Goal: Task Accomplishment & Management: Complete application form

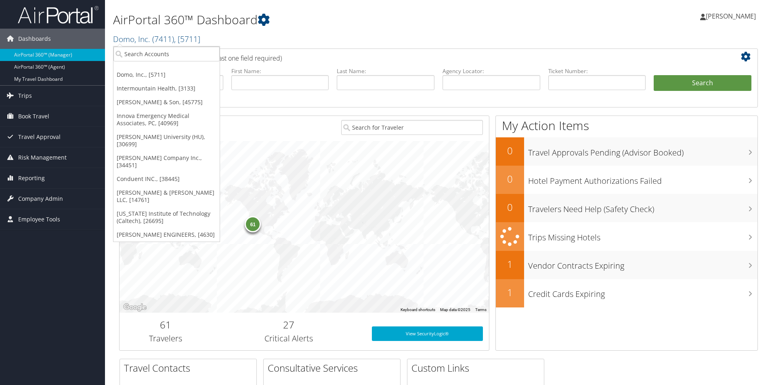
click at [153, 38] on span "( 7411 )" at bounding box center [163, 39] width 22 height 11
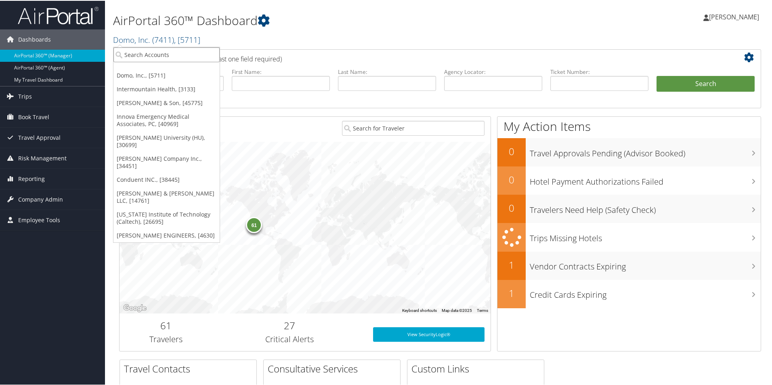
click at [143, 59] on input "search" at bounding box center [166, 53] width 106 height 15
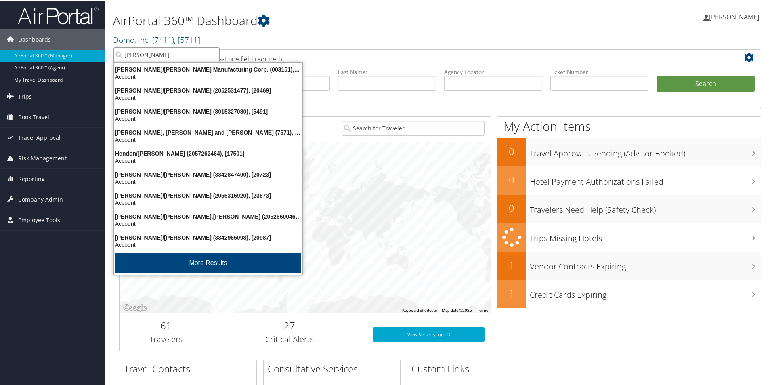
type input "fred hut"
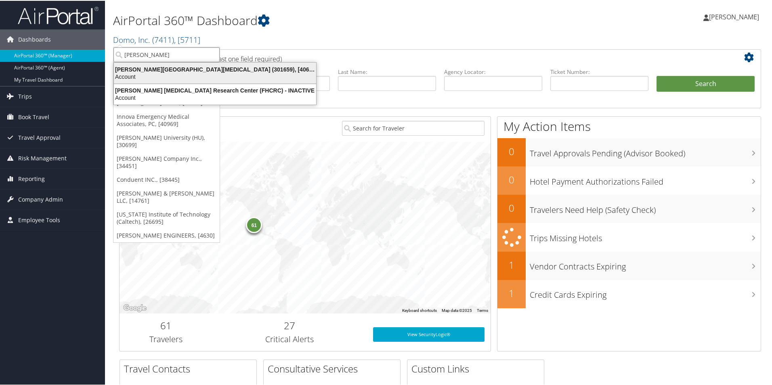
click at [207, 75] on div "Account" at bounding box center [215, 75] width 212 height 7
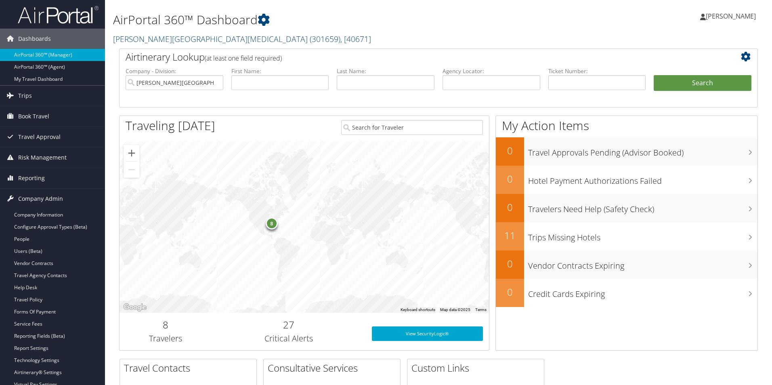
click at [38, 265] on link "Vendor Contracts" at bounding box center [52, 263] width 105 height 12
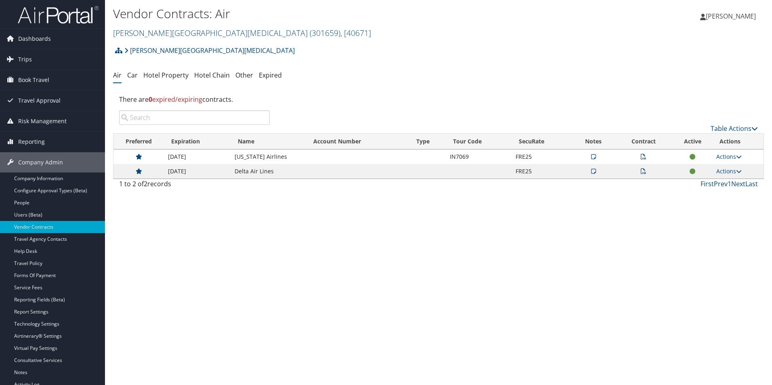
click at [162, 72] on link "Hotel Property" at bounding box center [165, 75] width 45 height 9
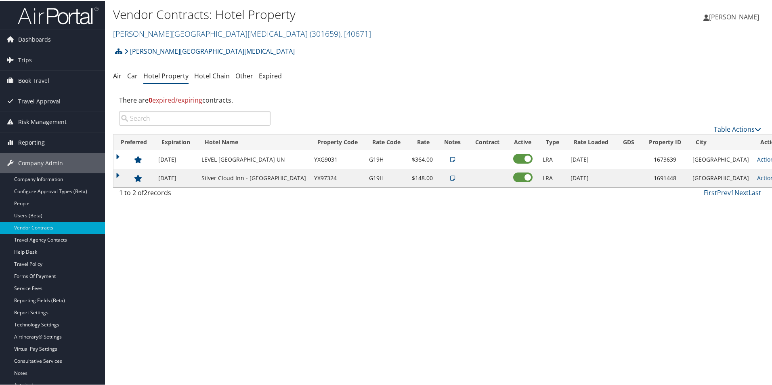
click at [171, 119] on input "search" at bounding box center [194, 117] width 151 height 15
click at [675, 246] on div "Vendor Contracts: Hotel Property Fred Hutchinson Cancer Center ( 301659 ) , [ 4…" at bounding box center [440, 192] width 670 height 385
click at [726, 130] on link "Table Actions" at bounding box center [737, 128] width 47 height 9
click at [681, 147] on link "Add New Contract" at bounding box center [710, 141] width 106 height 14
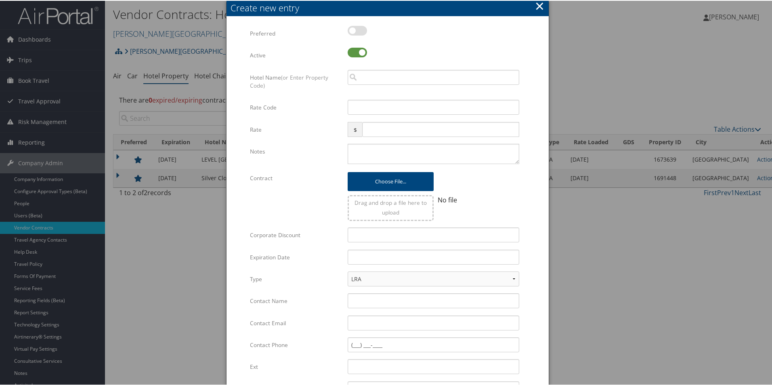
click at [356, 25] on label at bounding box center [357, 30] width 19 height 10
click at [356, 29] on input "checkbox" at bounding box center [354, 31] width 5 height 5
checkbox input "true"
click at [361, 75] on input "search" at bounding box center [434, 76] width 172 height 15
drag, startPoint x: 398, startPoint y: 79, endPoint x: 306, endPoint y: 76, distance: 91.3
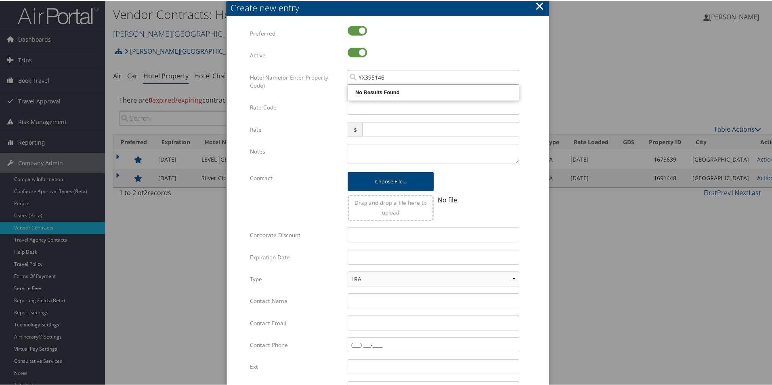
click at [306, 76] on div "Hotel Name (or Enter Property Code) YX395146 Multiple values The selected items…" at bounding box center [387, 84] width 275 height 30
type input "3"
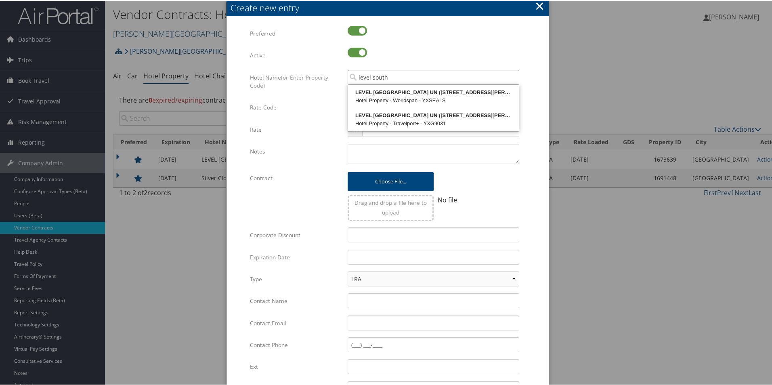
type input "level south l"
drag, startPoint x: 391, startPoint y: 74, endPoint x: 351, endPoint y: 80, distance: 40.9
click at [351, 80] on input "level south l" at bounding box center [434, 76] width 172 height 15
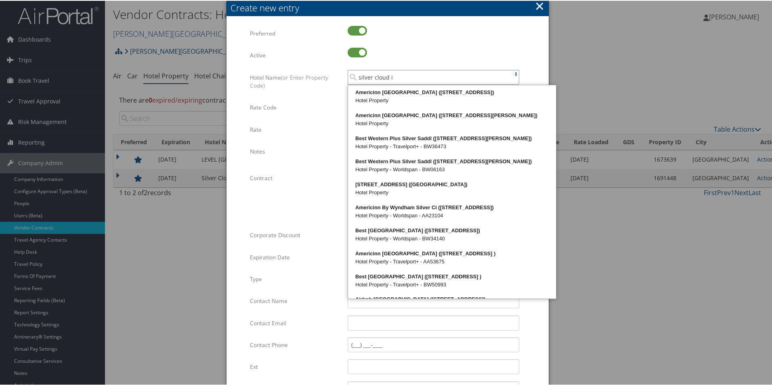
type input "silver cloud in"
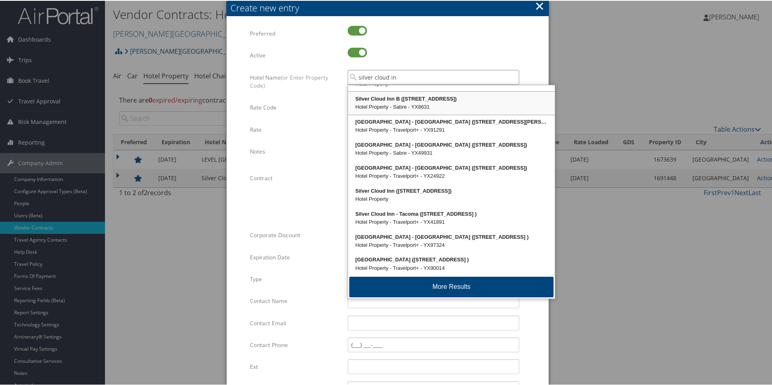
scroll to position [23, 0]
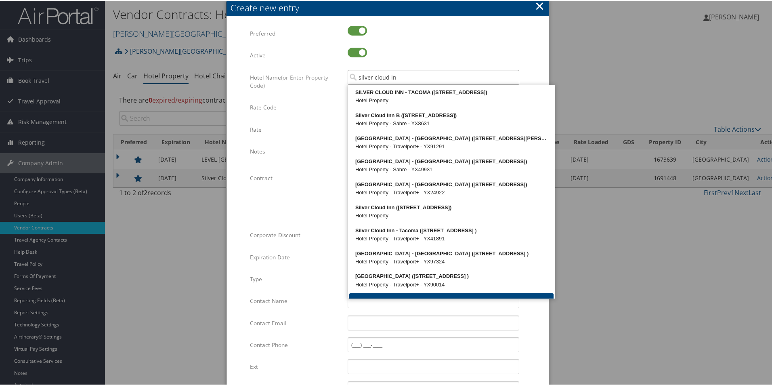
click at [403, 78] on input "silver cloud in" at bounding box center [434, 76] width 172 height 15
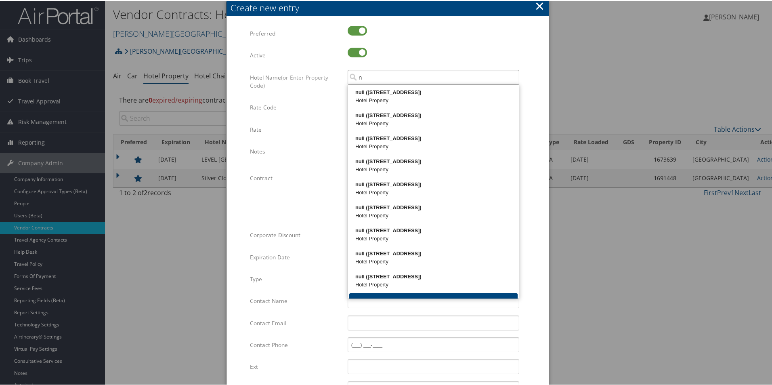
type input "n"
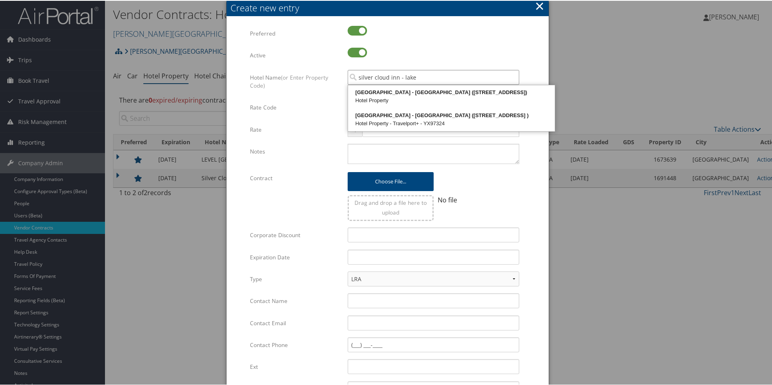
type input "silver cloud inn - lake"
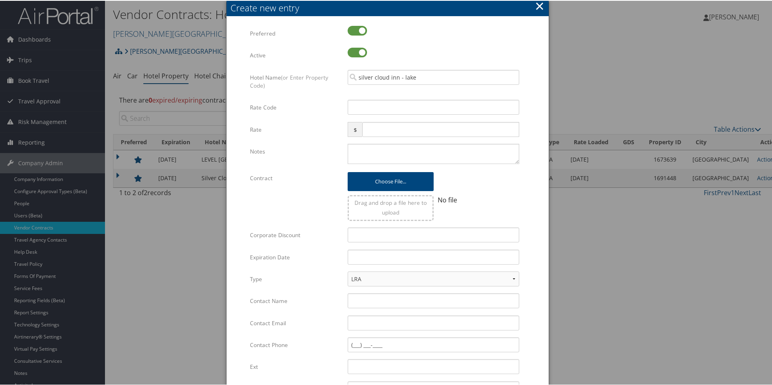
click at [537, 7] on button "×" at bounding box center [539, 5] width 9 height 16
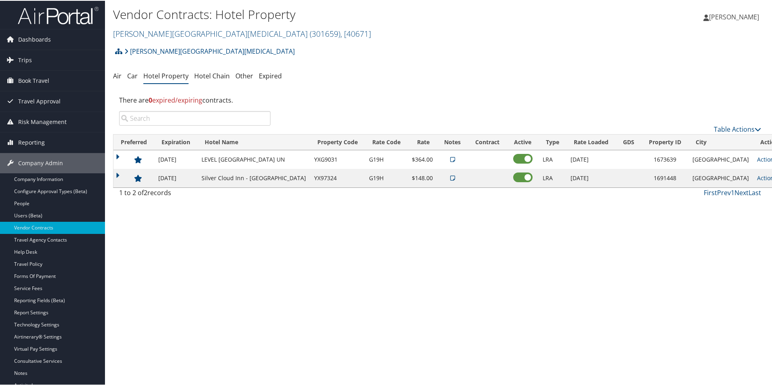
click at [357, 235] on div "Vendor Contracts: Hotel Property Fred Hutchinson Cancer Center ( 301659 ) , [ 4…" at bounding box center [440, 192] width 670 height 385
drag, startPoint x: 297, startPoint y: 273, endPoint x: 174, endPoint y: 298, distance: 125.7
click at [296, 273] on div "Vendor Contracts: Hotel Property Fred Hutchinson Cancer Center ( 301659 ) , [ 4…" at bounding box center [440, 192] width 670 height 385
click at [236, 247] on div "Vendor Contracts: Hotel Property Fred Hutchinson Cancer Center ( 301659 ) , [ 4…" at bounding box center [440, 192] width 670 height 385
click at [164, 38] on link "Fred Hutchinson Cancer Center ( 301659 ) , [ 40671 ]" at bounding box center [242, 32] width 258 height 11
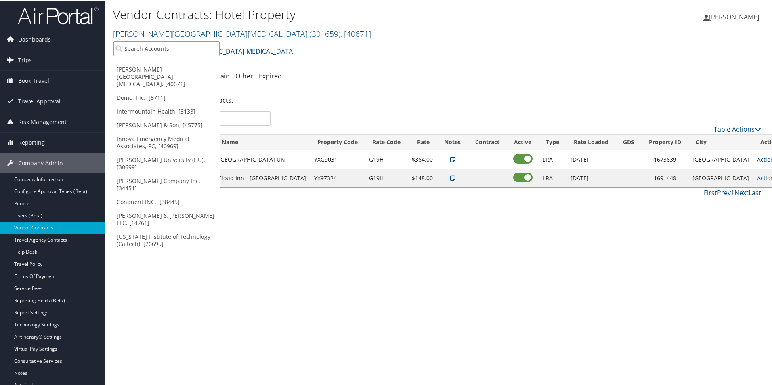
click at [164, 43] on input "search" at bounding box center [166, 47] width 106 height 15
type input "oregon"
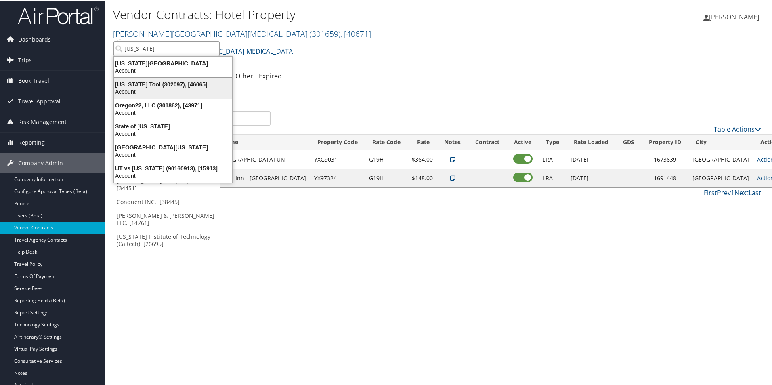
click at [178, 94] on div "Oregon Tool (302097), [46065] Account" at bounding box center [173, 87] width 116 height 19
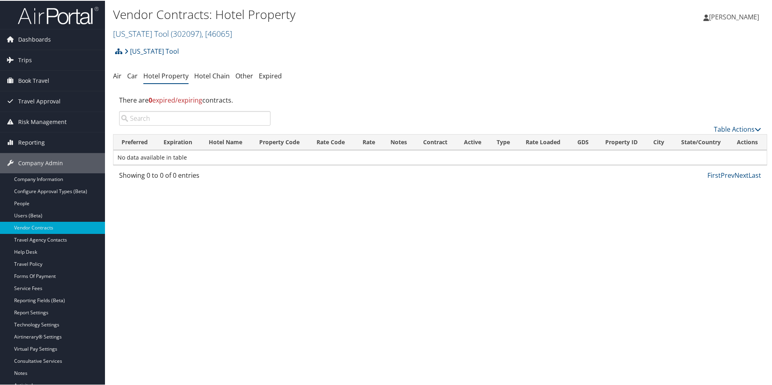
click at [228, 256] on div "Vendor Contracts: Hotel Property [US_STATE] Tool ( 302097 ) , [ 46065 ] [US_STA…" at bounding box center [440, 192] width 670 height 385
click at [746, 127] on link "Table Actions" at bounding box center [737, 128] width 47 height 9
click at [704, 138] on link "Add New Contract" at bounding box center [710, 141] width 106 height 14
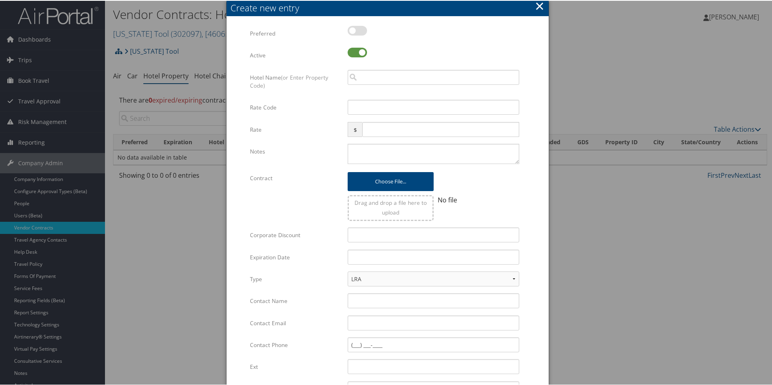
click at [355, 29] on label at bounding box center [357, 30] width 19 height 10
click at [355, 29] on input "checkbox" at bounding box center [354, 31] width 5 height 5
checkbox input "true"
click at [373, 75] on input "search" at bounding box center [434, 76] width 172 height 15
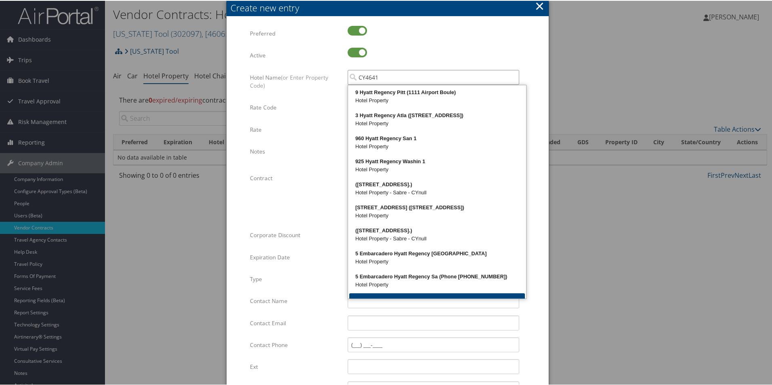
type input "CY46419"
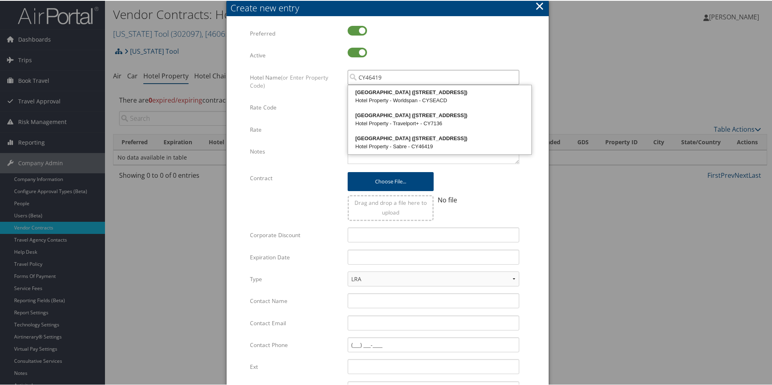
drag, startPoint x: 394, startPoint y: 79, endPoint x: 352, endPoint y: 78, distance: 42.4
click at [348, 80] on input "CY46419" at bounding box center [434, 76] width 172 height 15
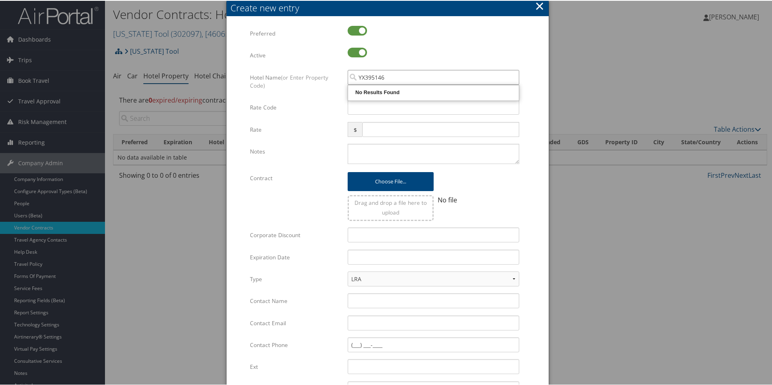
drag, startPoint x: 400, startPoint y: 76, endPoint x: 331, endPoint y: 74, distance: 68.7
click at [330, 78] on div "Hotel Name (or Enter Property Code) YX395146 Multiple values The selected items…" at bounding box center [387, 84] width 275 height 30
drag, startPoint x: 392, startPoint y: 78, endPoint x: 343, endPoint y: 84, distance: 49.3
click at [343, 84] on div "RC27140 Multiple values The selected items contain different values for this in…" at bounding box center [434, 79] width 184 height 21
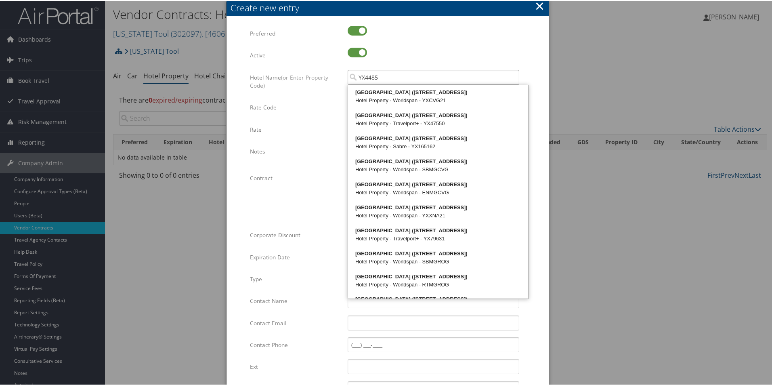
type input "YX44856"
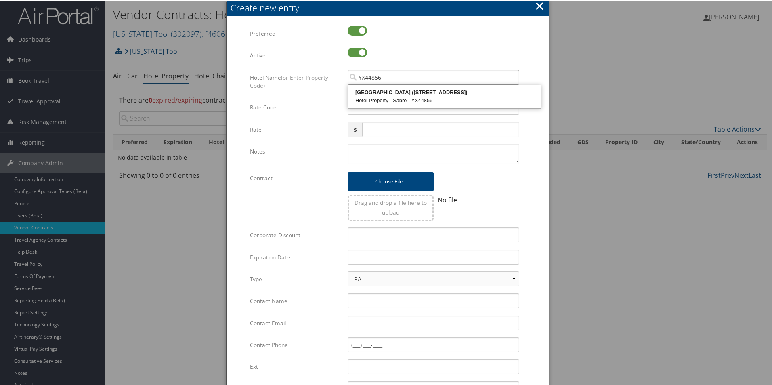
drag, startPoint x: 418, startPoint y: 75, endPoint x: 347, endPoint y: 75, distance: 70.3
click at [348, 75] on input "YX44856" at bounding box center [434, 76] width 172 height 15
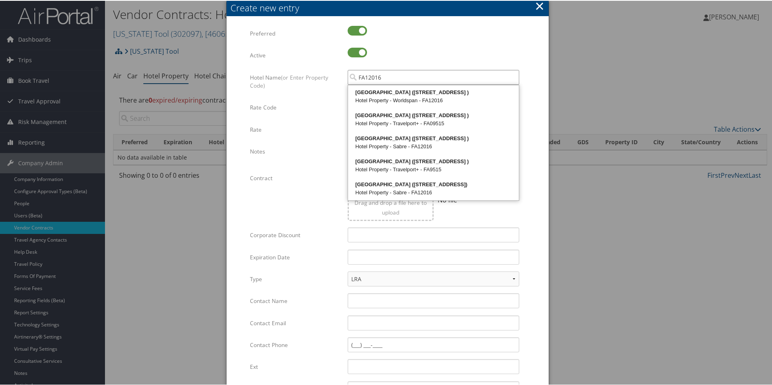
type input "FA12016"
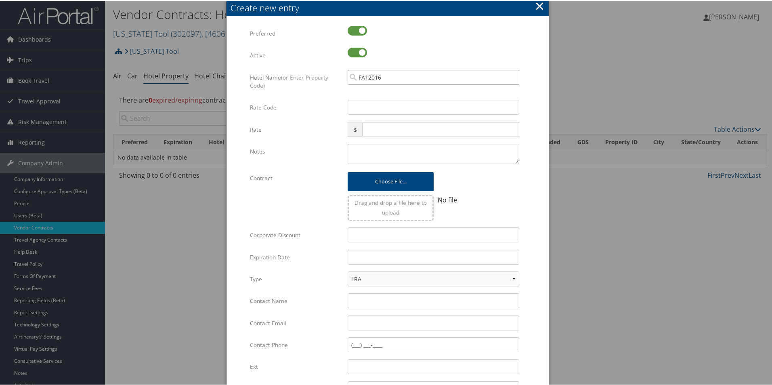
drag, startPoint x: 384, startPoint y: 78, endPoint x: 347, endPoint y: 81, distance: 36.5
click at [348, 81] on input "FA12016" at bounding box center [434, 76] width 172 height 15
type input "T"
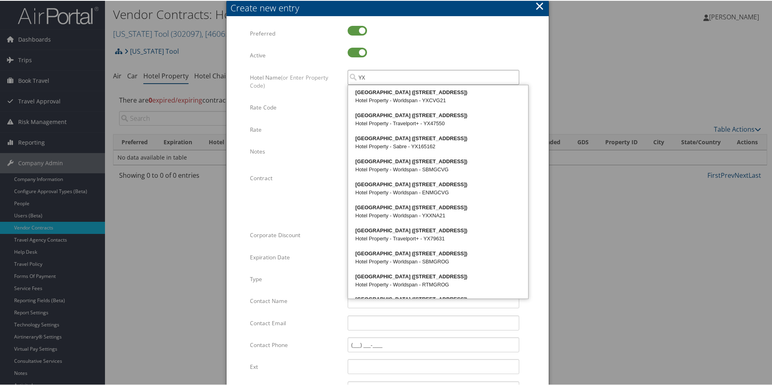
scroll to position [40, 0]
type input "YX74856"
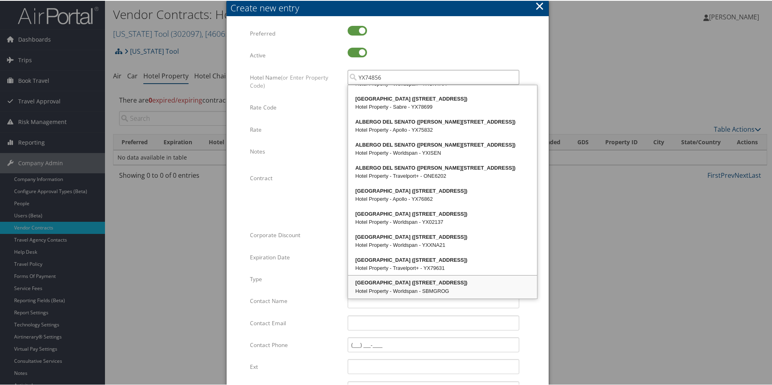
scroll to position [0, 0]
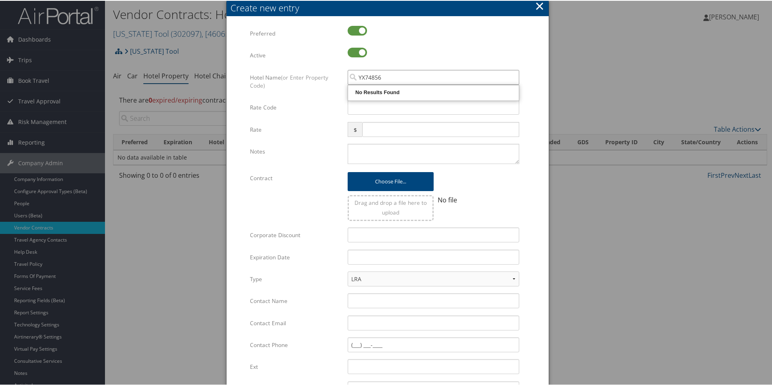
drag, startPoint x: 395, startPoint y: 78, endPoint x: 364, endPoint y: 80, distance: 31.2
click at [364, 80] on input "YX74856" at bounding box center [434, 76] width 172 height 15
type input "395146"
click at [359, 76] on input "395146" at bounding box center [434, 76] width 172 height 15
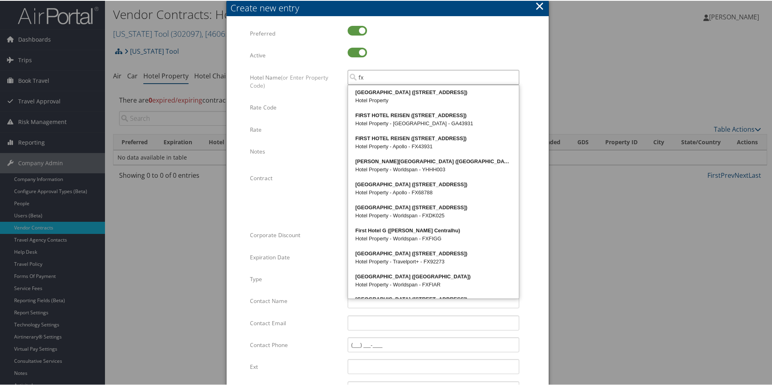
type input "f"
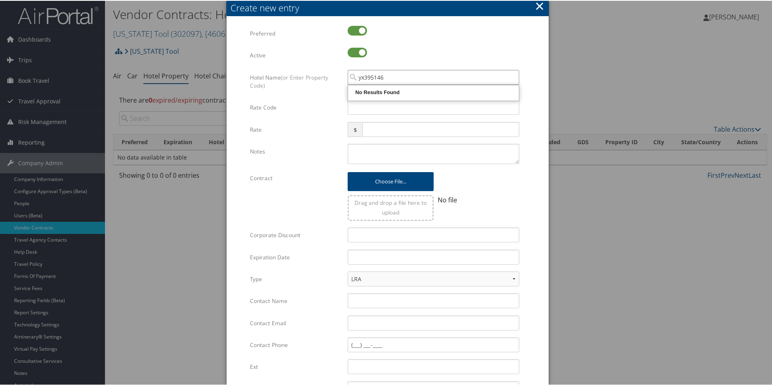
drag, startPoint x: 403, startPoint y: 78, endPoint x: 310, endPoint y: 76, distance: 92.9
click at [310, 76] on div "Hotel Name (or Enter Property Code) yx395146 Multiple values The selected items…" at bounding box center [387, 84] width 275 height 30
type input "yx44856"
